Goal: Information Seeking & Learning: Learn about a topic

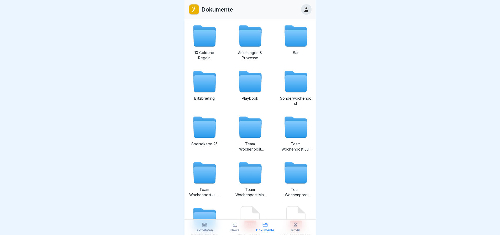
click at [196, 38] on icon at bounding box center [204, 38] width 23 height 17
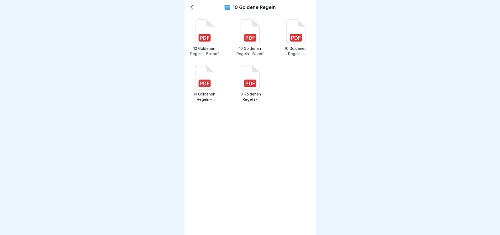
click at [196, 11] on div "10 Goldene Regeln" at bounding box center [249, 7] width 131 height 15
click at [193, 7] on icon at bounding box center [192, 7] width 6 height 6
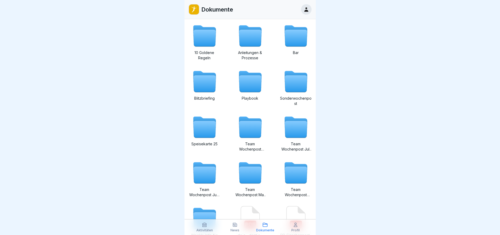
click at [290, 79] on icon at bounding box center [295, 84] width 23 height 17
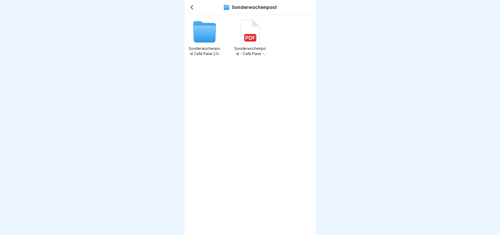
click at [192, 2] on div "Sonderwochenpost" at bounding box center [249, 7] width 131 height 15
click at [192, 6] on icon at bounding box center [192, 7] width 6 height 6
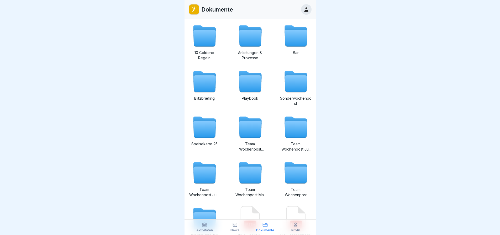
click at [287, 121] on icon at bounding box center [295, 129] width 23 height 17
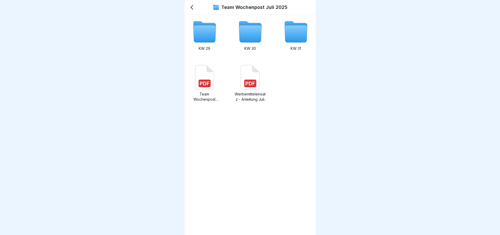
click at [194, 9] on icon at bounding box center [192, 7] width 6 height 6
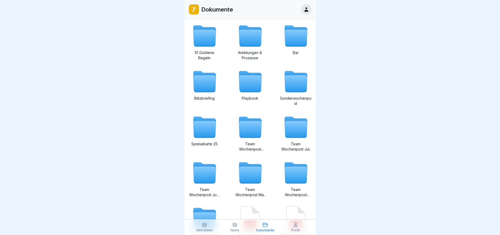
click at [250, 127] on icon at bounding box center [250, 129] width 23 height 17
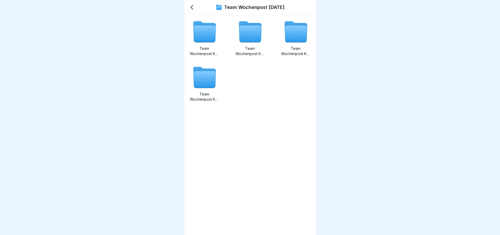
click at [193, 6] on icon at bounding box center [192, 8] width 2 height 4
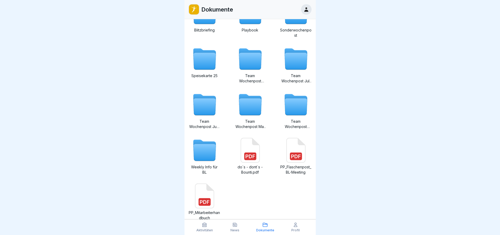
scroll to position [82, 0]
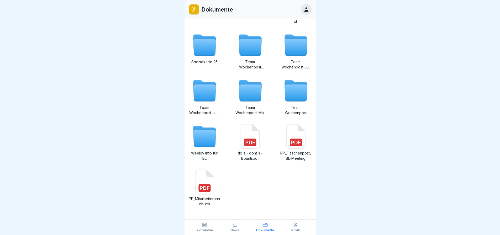
click at [297, 97] on icon at bounding box center [295, 93] width 23 height 17
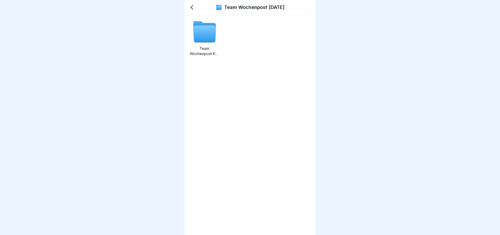
click at [189, 7] on icon at bounding box center [192, 7] width 6 height 6
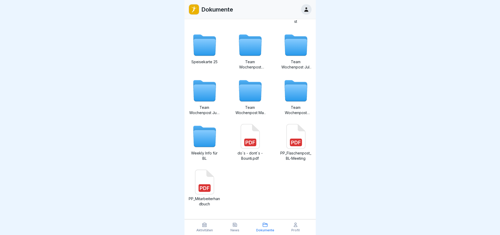
scroll to position [4, 0]
click at [259, 129] on icon at bounding box center [249, 136] width 25 height 25
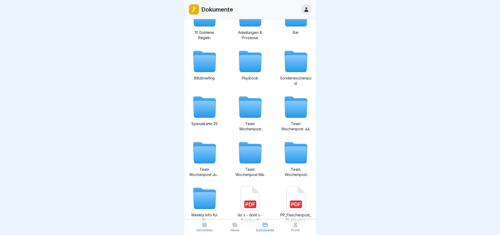
scroll to position [0, 0]
